Goal: Task Accomplishment & Management: Complete application form

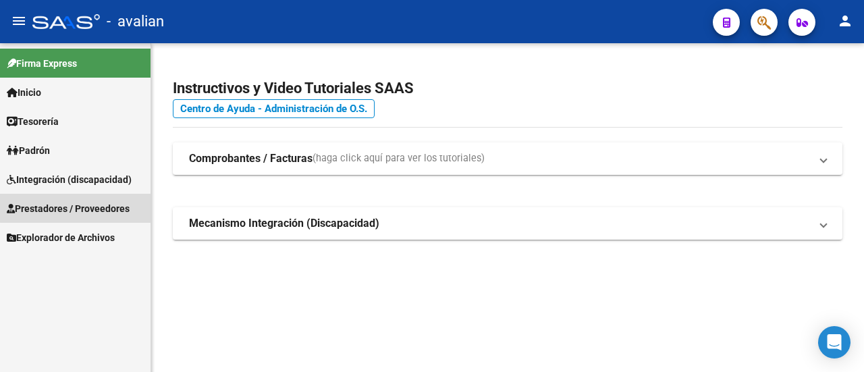
click at [85, 207] on span "Prestadores / Proveedores" at bounding box center [68, 208] width 123 height 15
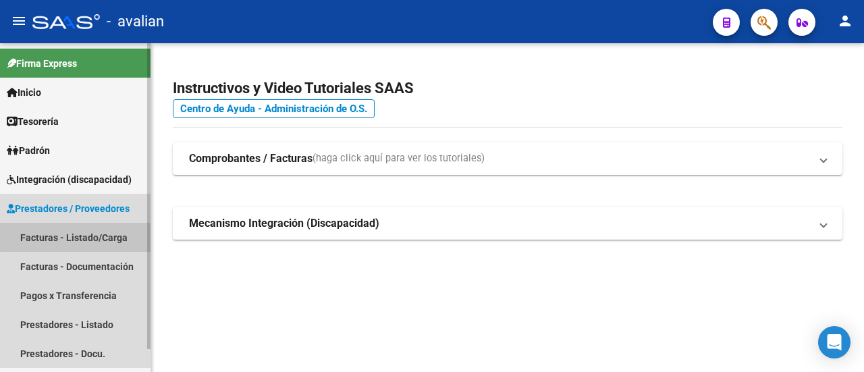
click at [86, 232] on link "Facturas - Listado/Carga" at bounding box center [75, 237] width 151 height 29
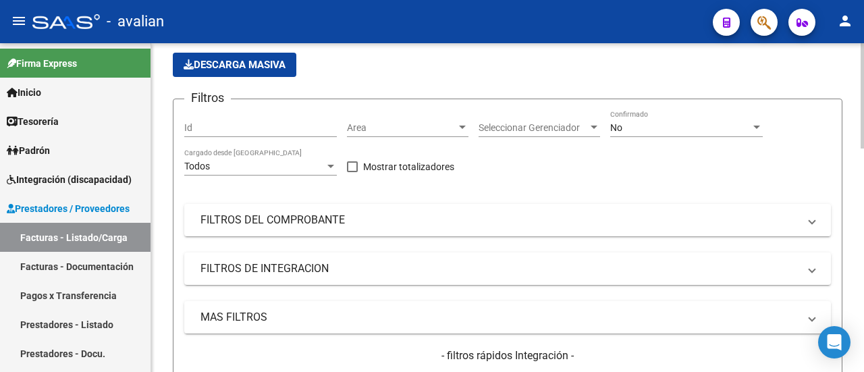
scroll to position [135, 0]
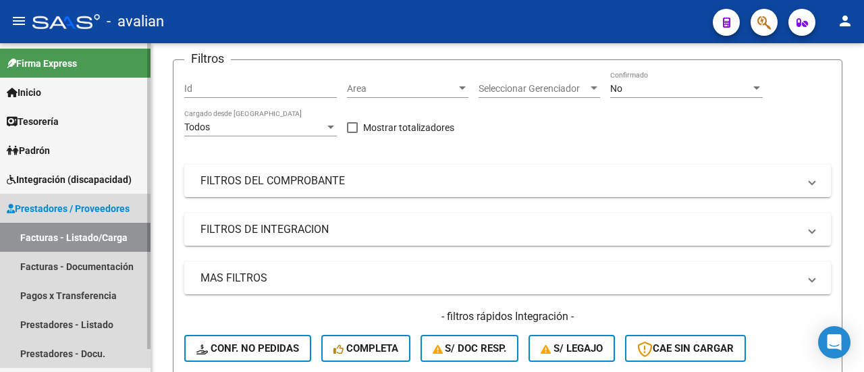
click at [92, 234] on link "Facturas - Listado/Carga" at bounding box center [75, 237] width 151 height 29
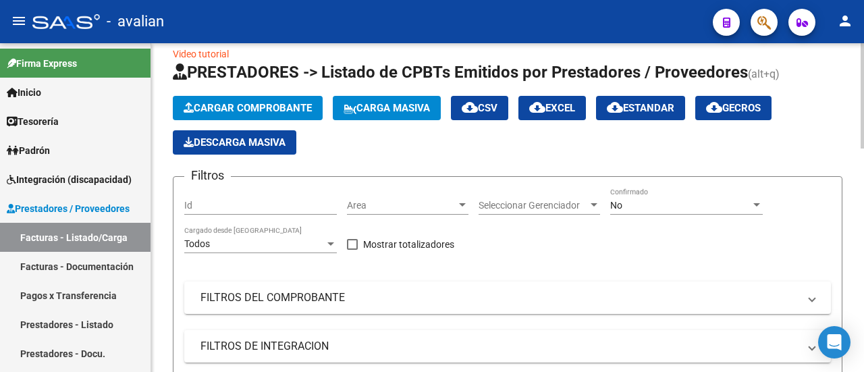
scroll to position [0, 0]
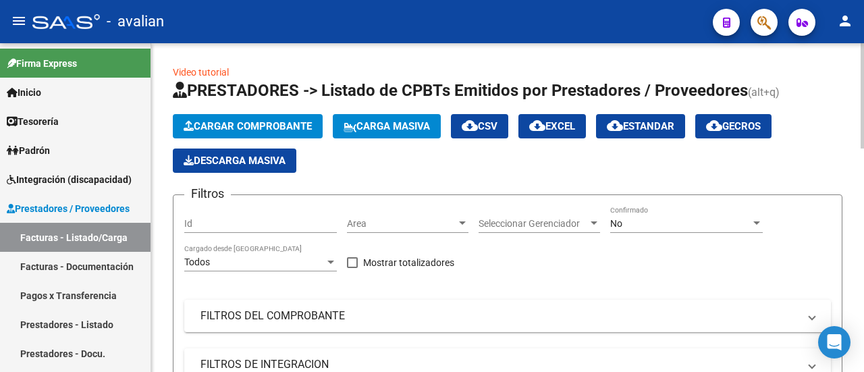
click at [293, 126] on span "Cargar Comprobante" at bounding box center [248, 126] width 128 height 12
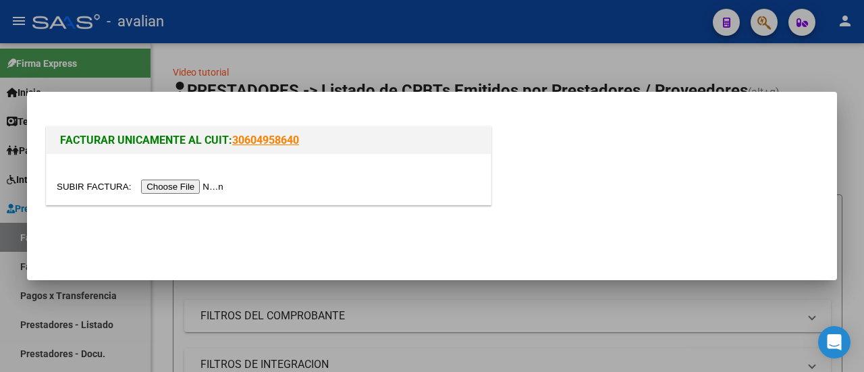
click at [199, 188] on input "file" at bounding box center [142, 187] width 171 height 14
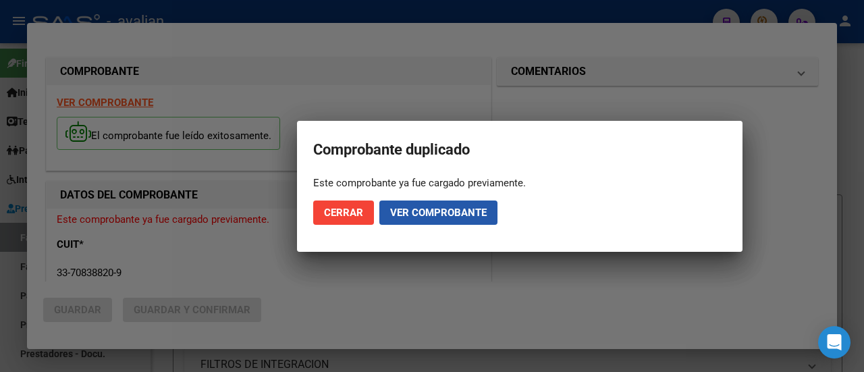
click at [429, 210] on span "Ver comprobante" at bounding box center [438, 213] width 97 height 12
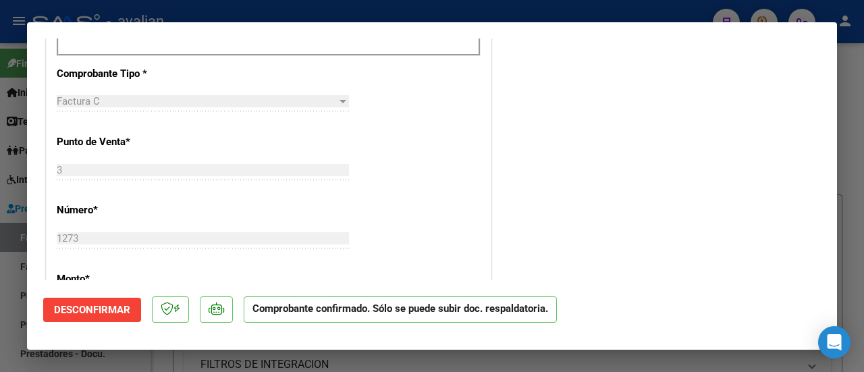
scroll to position [675, 0]
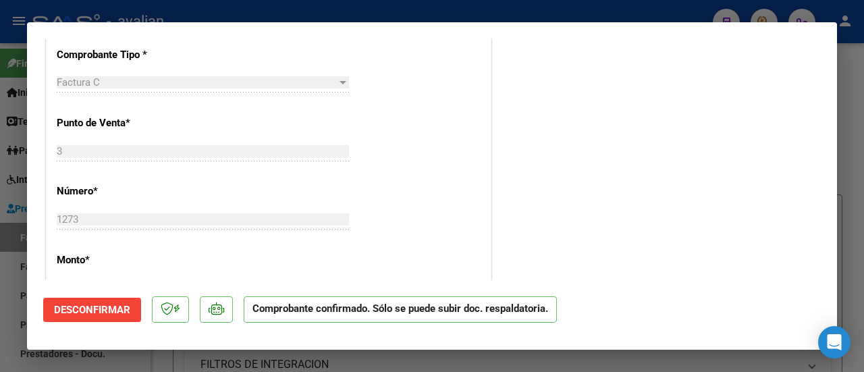
type input "$ 0,00"
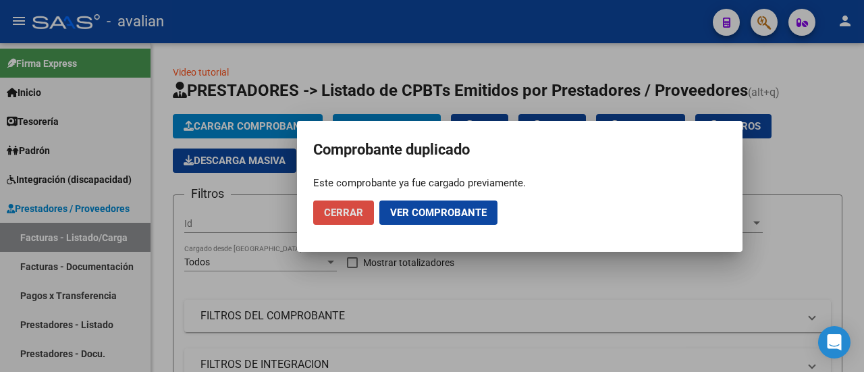
click at [355, 210] on span "Cerrar" at bounding box center [343, 213] width 39 height 12
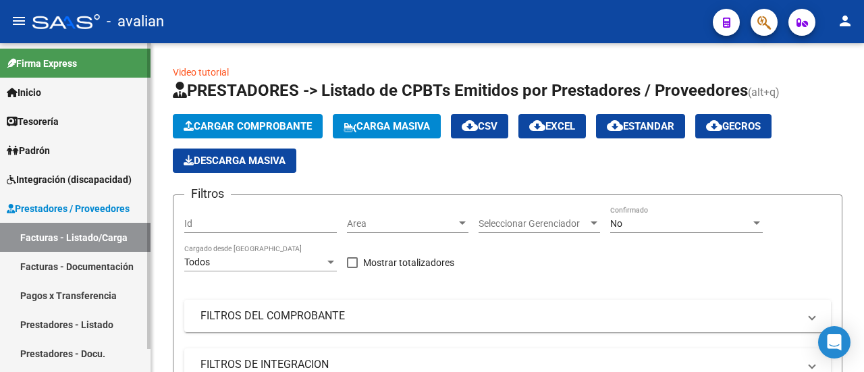
click at [75, 238] on link "Facturas - Listado/Carga" at bounding box center [75, 237] width 151 height 29
click at [85, 205] on span "Prestadores / Proveedores" at bounding box center [68, 208] width 123 height 15
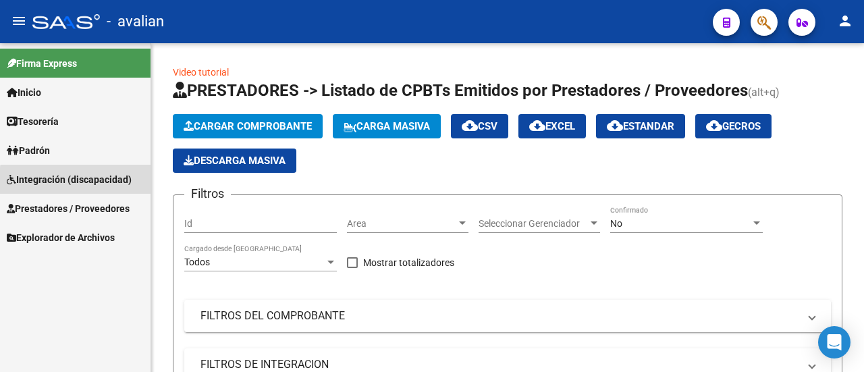
click at [84, 182] on span "Integración (discapacidad)" at bounding box center [69, 179] width 125 height 15
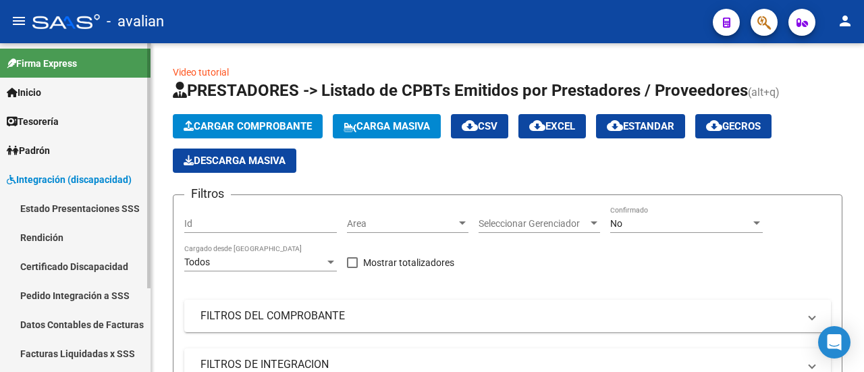
scroll to position [112, 0]
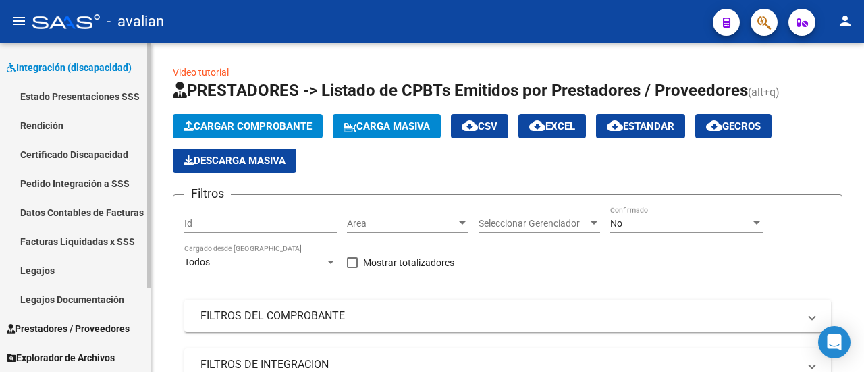
click at [82, 264] on link "Legajos" at bounding box center [75, 270] width 151 height 29
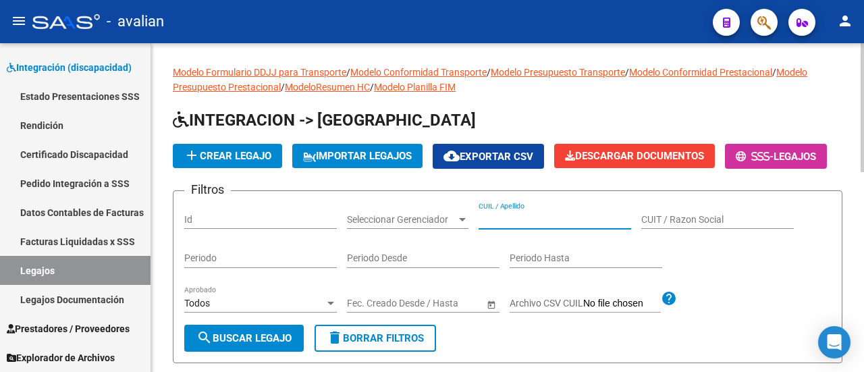
click at [511, 225] on input "CUIL / Apellido" at bounding box center [555, 219] width 153 height 11
click at [499, 225] on input "CUIL / Apellido" at bounding box center [555, 219] width 153 height 11
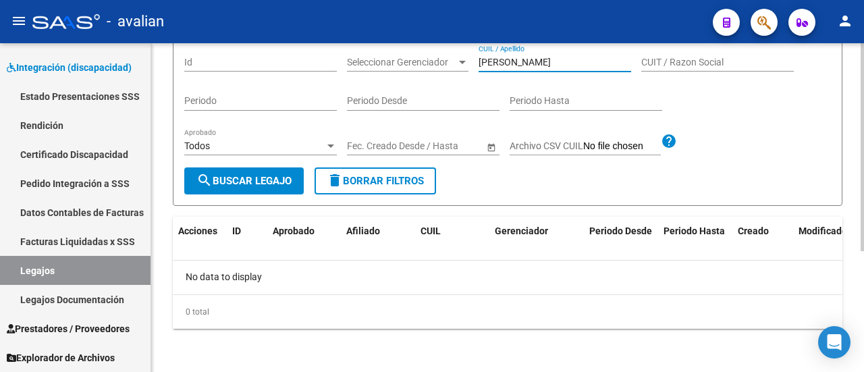
scroll to position [190, 0]
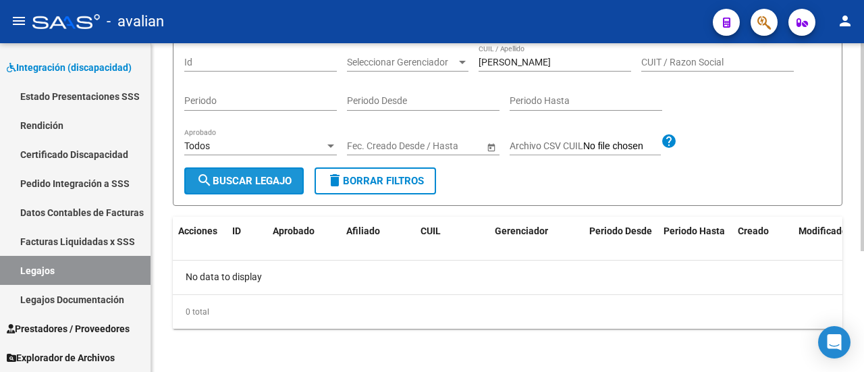
click at [279, 176] on span "search Buscar Legajo" at bounding box center [243, 181] width 95 height 12
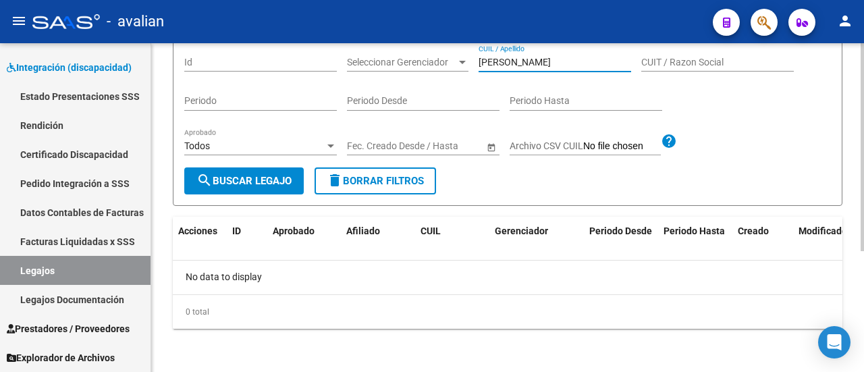
drag, startPoint x: 566, startPoint y: 63, endPoint x: 404, endPoint y: 47, distance: 162.8
click at [396, 61] on div "Filtros Id Seleccionar Gerenciador Seleccionar Gerenciador [PERSON_NAME] CUIL /…" at bounding box center [507, 106] width 647 height 123
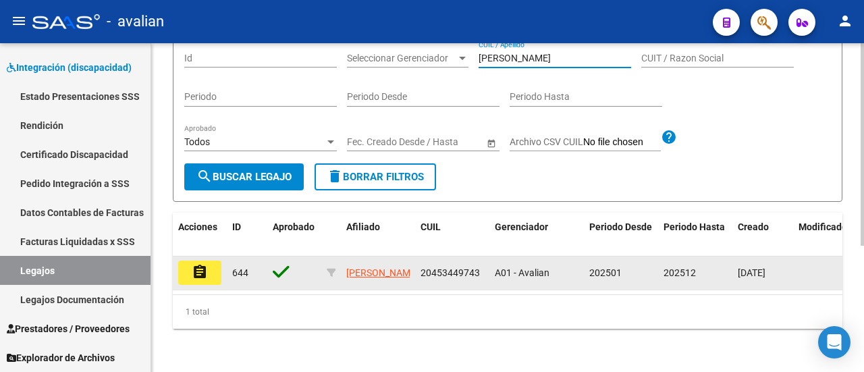
type input "[PERSON_NAME]"
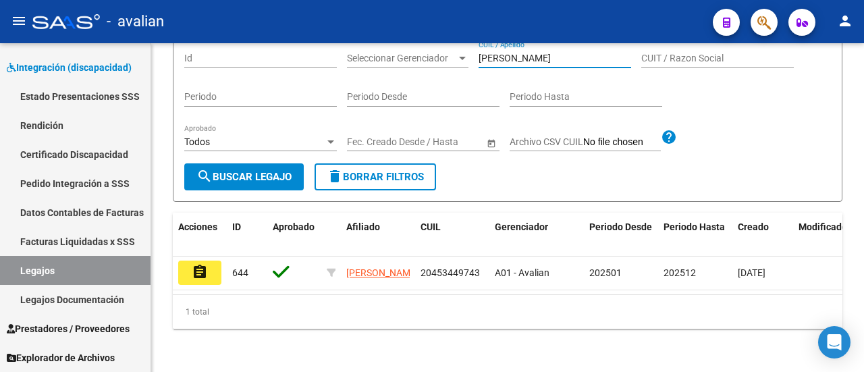
click at [197, 277] on mat-icon "assignment" at bounding box center [200, 272] width 16 height 16
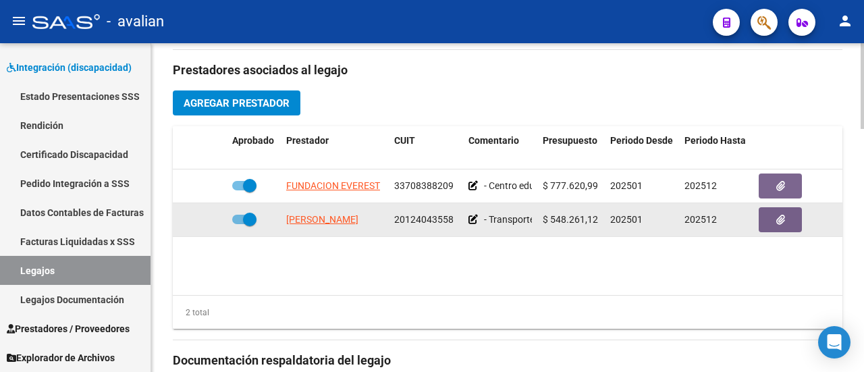
scroll to position [608, 0]
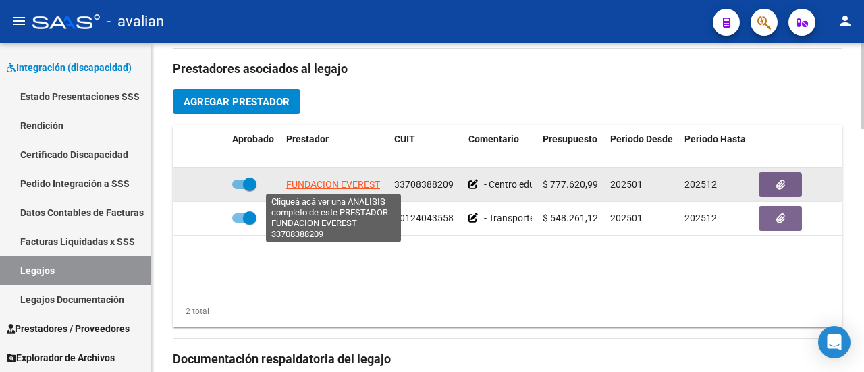
click at [334, 180] on span "FUNDACION EVEREST" at bounding box center [333, 184] width 94 height 11
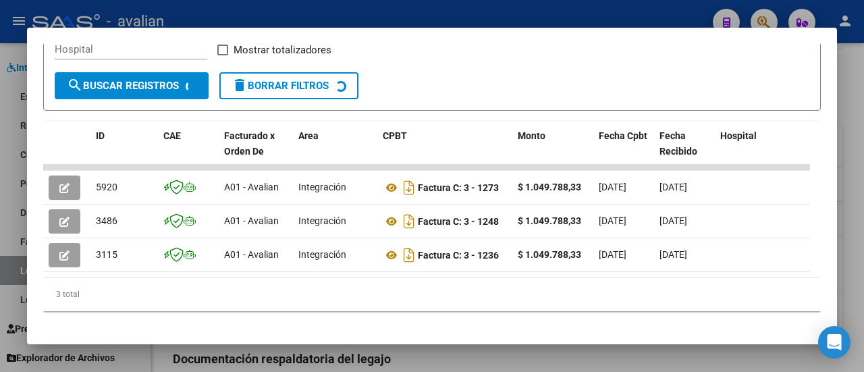
scroll to position [267, 0]
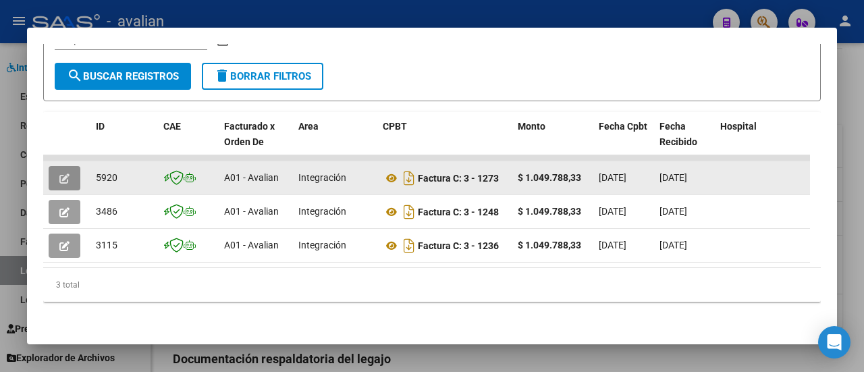
click at [62, 173] on icon "button" at bounding box center [64, 178] width 10 height 10
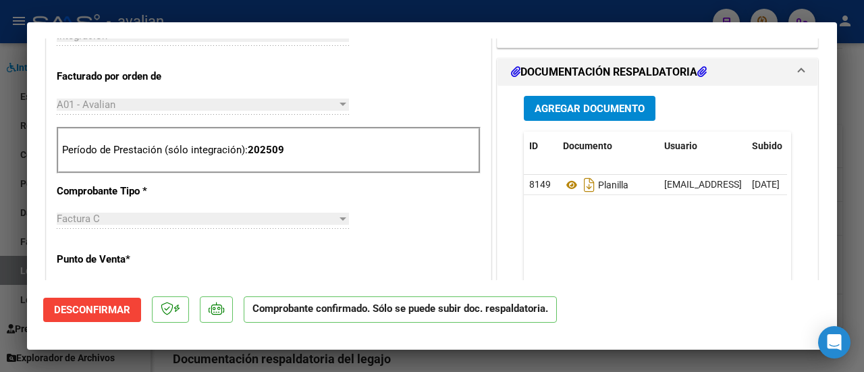
scroll to position [540, 0]
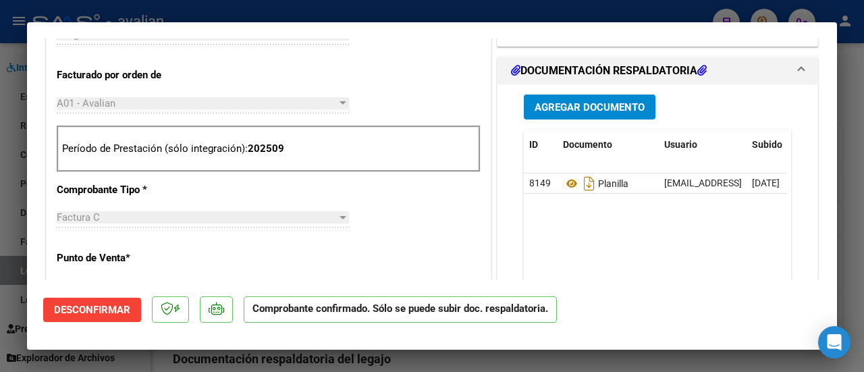
type input "$ 0,00"
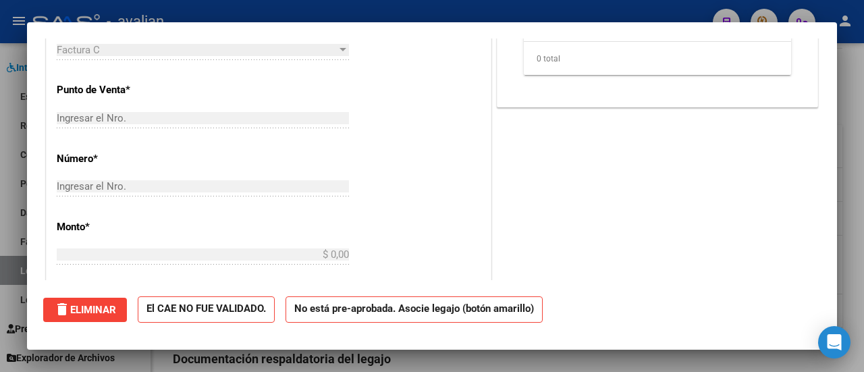
scroll to position [0, 0]
